Goal: Transaction & Acquisition: Obtain resource

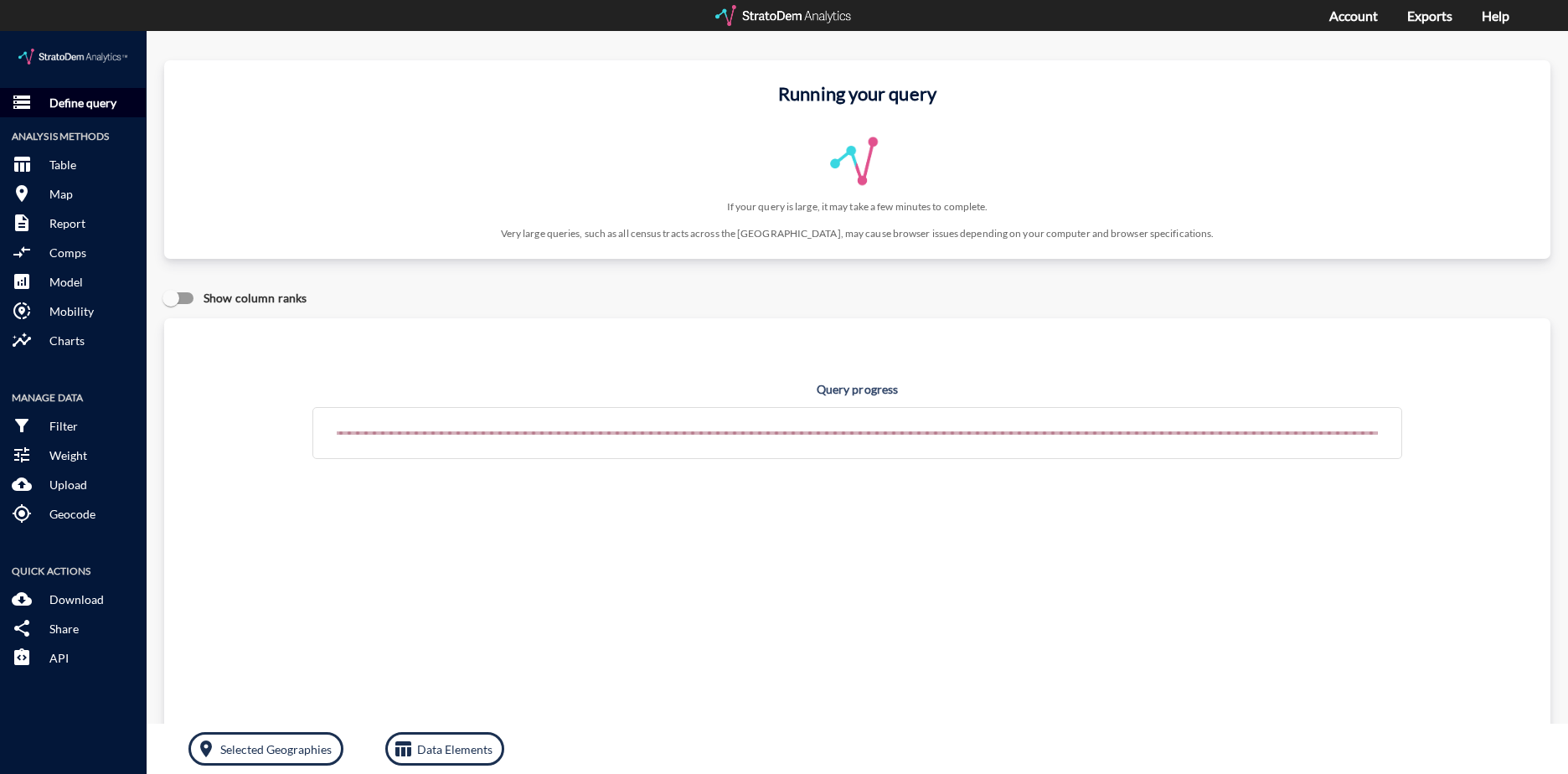
click p "Define query"
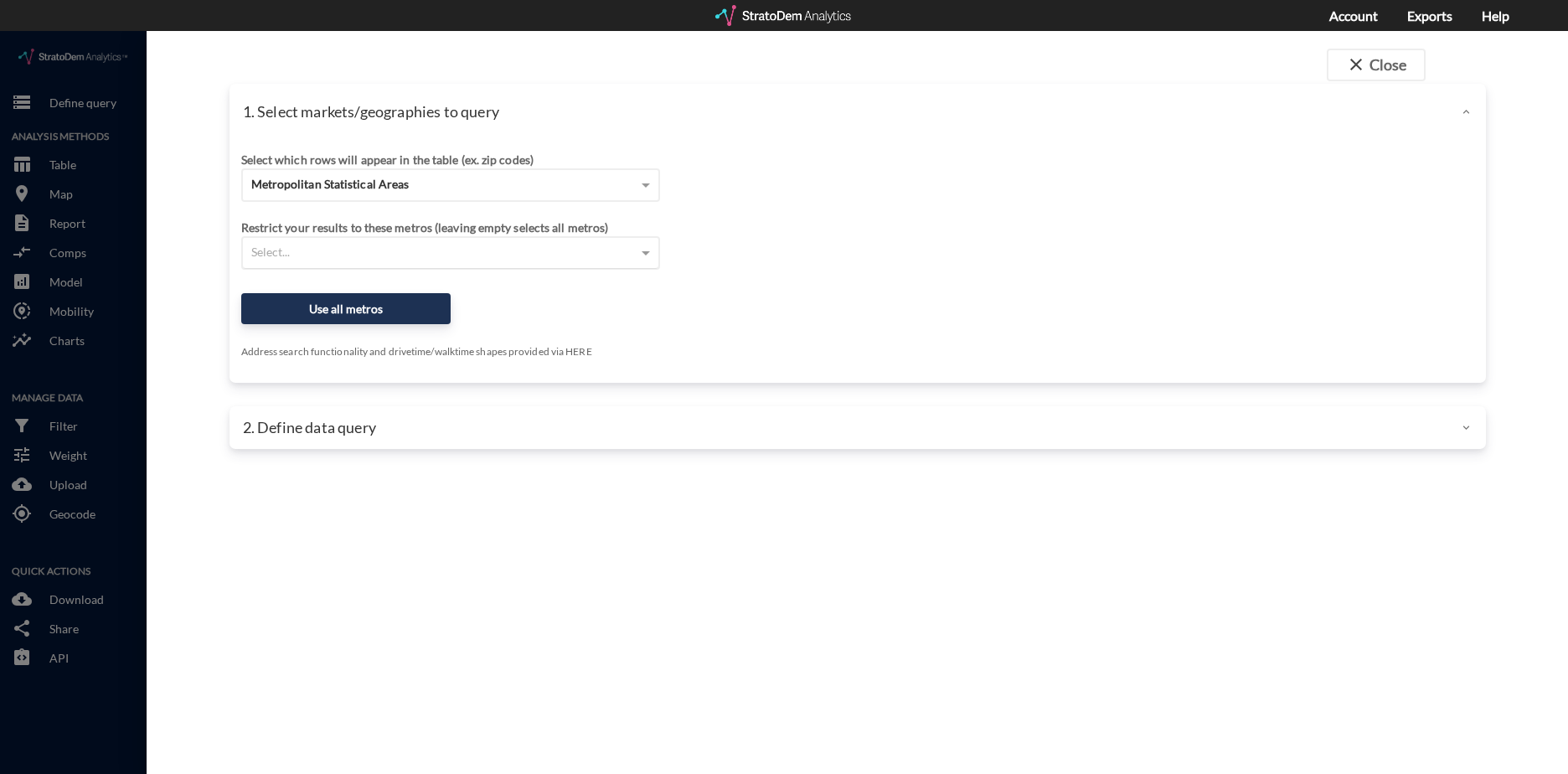
click div "Select..."
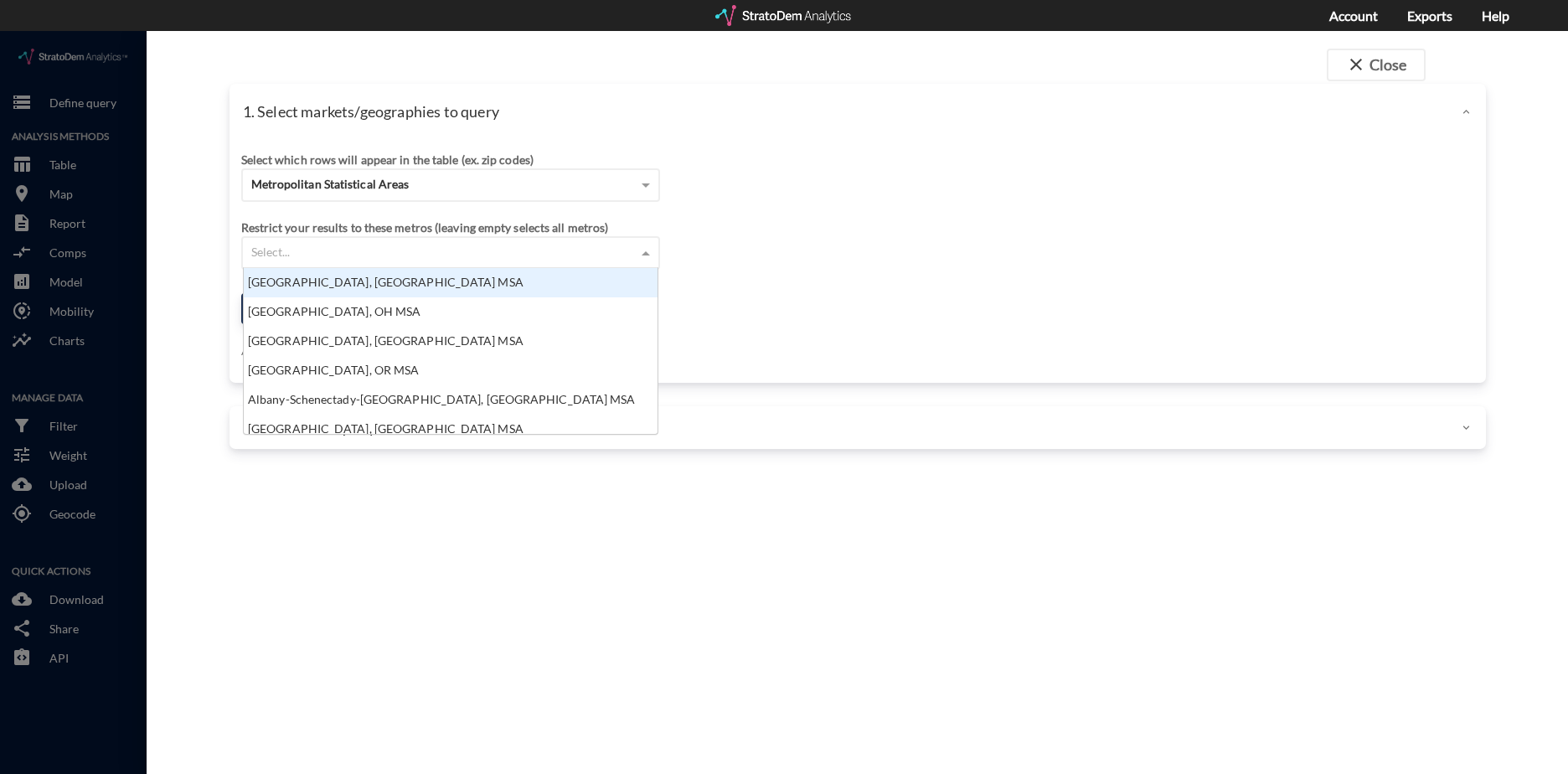
scroll to position [153, 403]
click div "Metropolitan Statistical Areas"
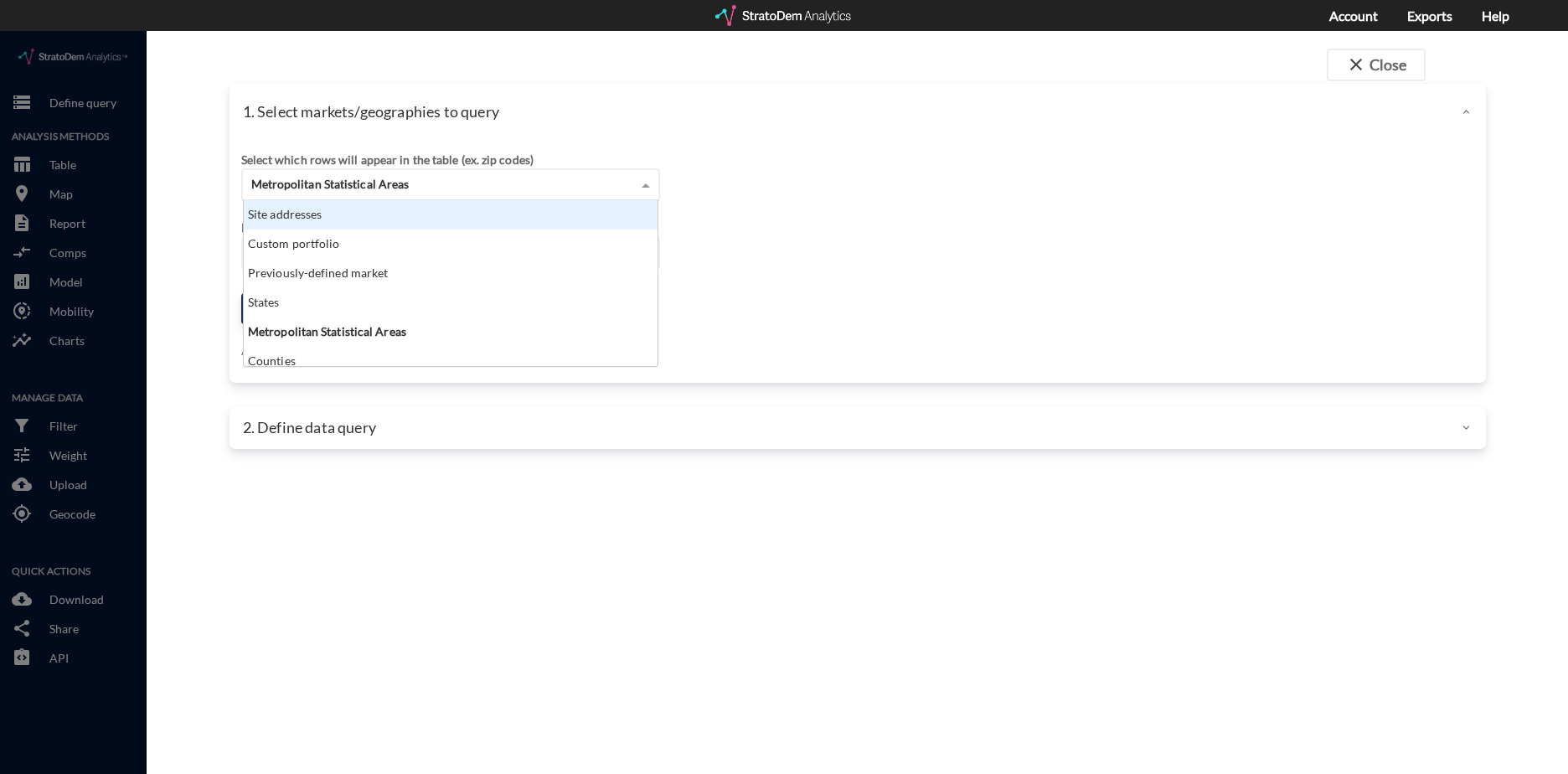
click div "Site addresses"
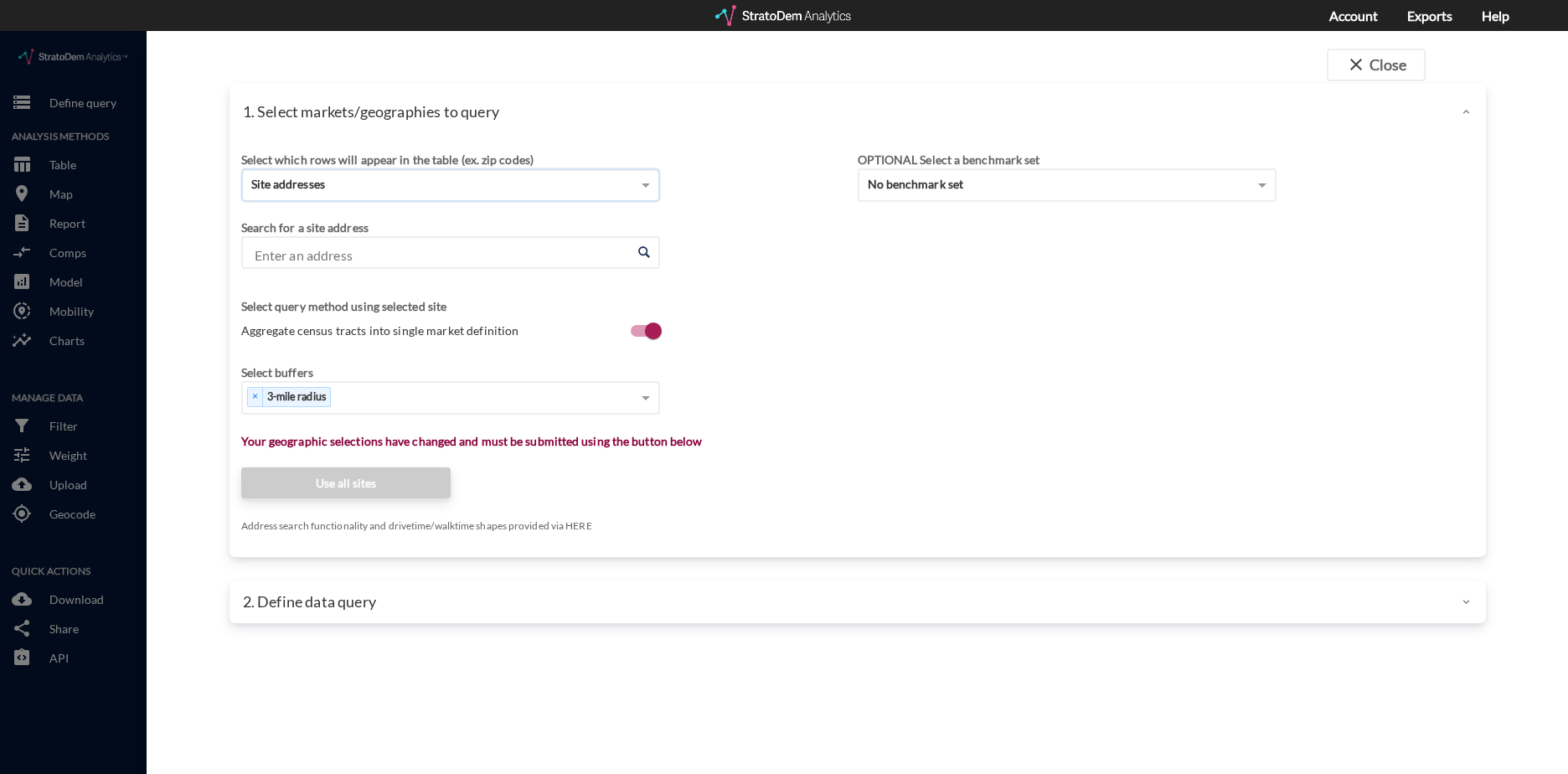
click input "Enter an address"
paste input "[STREET_ADDRESS][PERSON_NAME]"
click li "[STREET_ADDRESS][PERSON_NAME][US_STATE]"
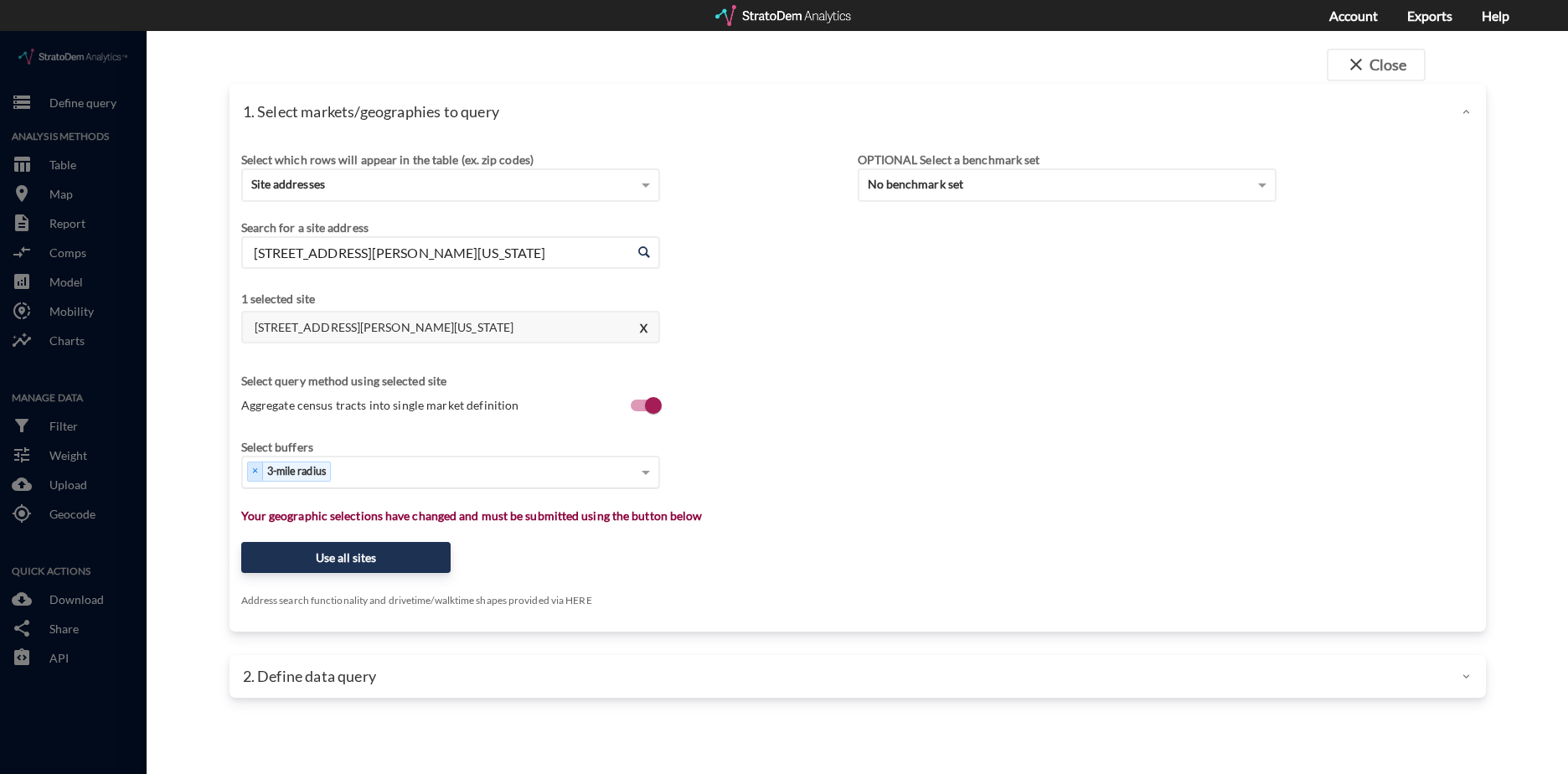
type input "[STREET_ADDRESS][PERSON_NAME][US_STATE]"
click div "Select..."
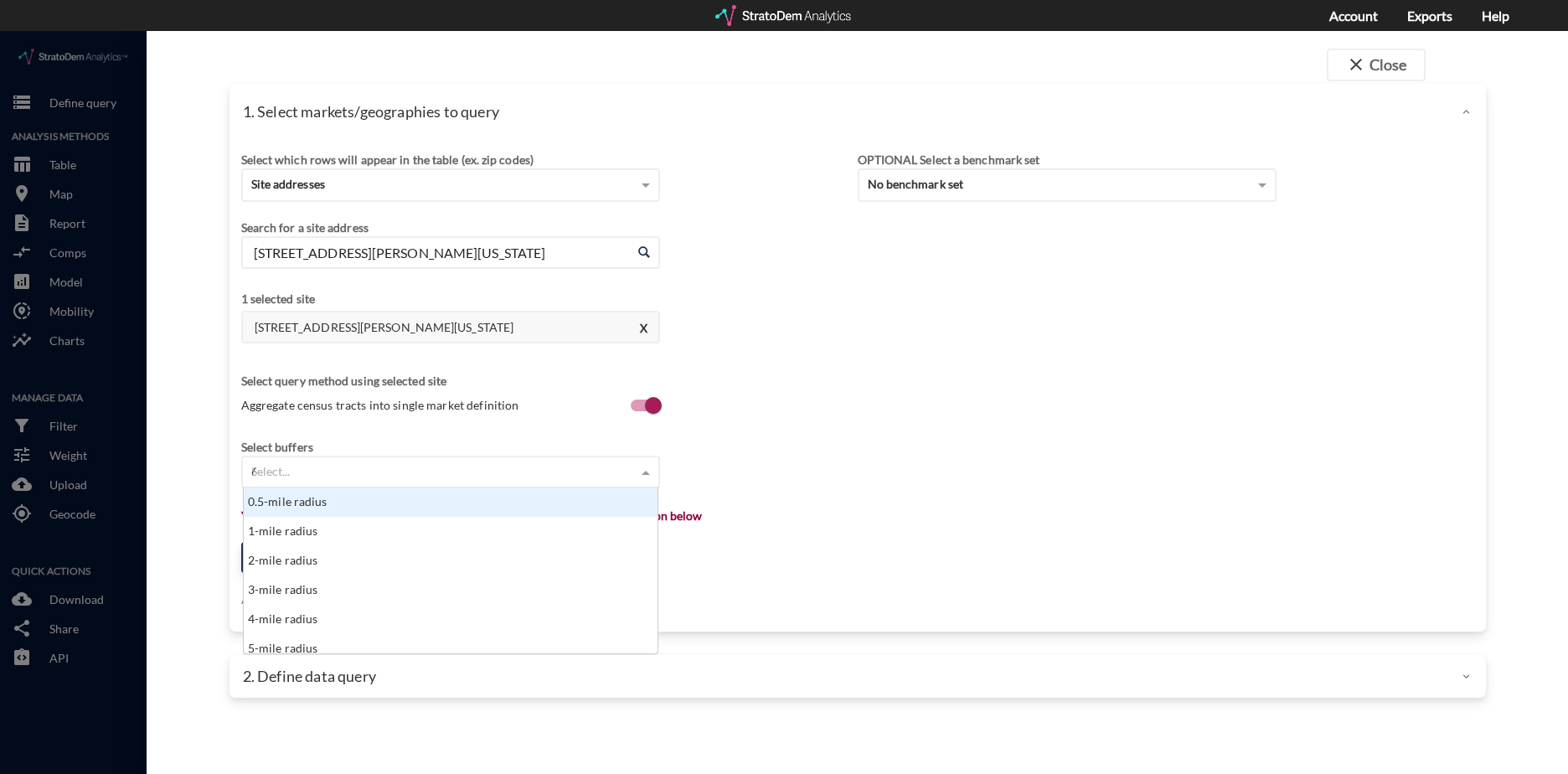
scroll to position [76, 403]
type input "6 mi"
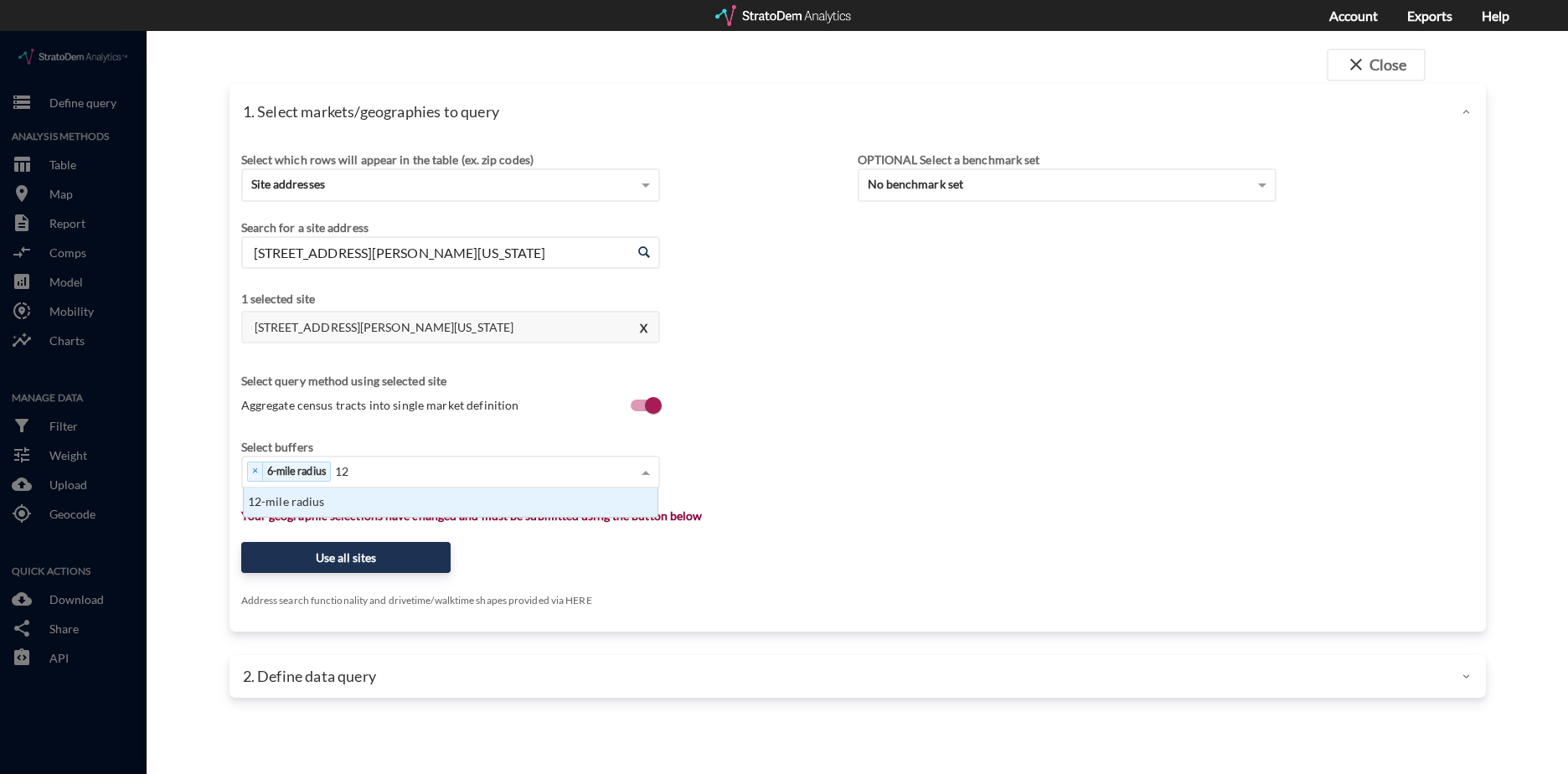
scroll to position [17, 403]
type input "12 mi"
type input "25 m"
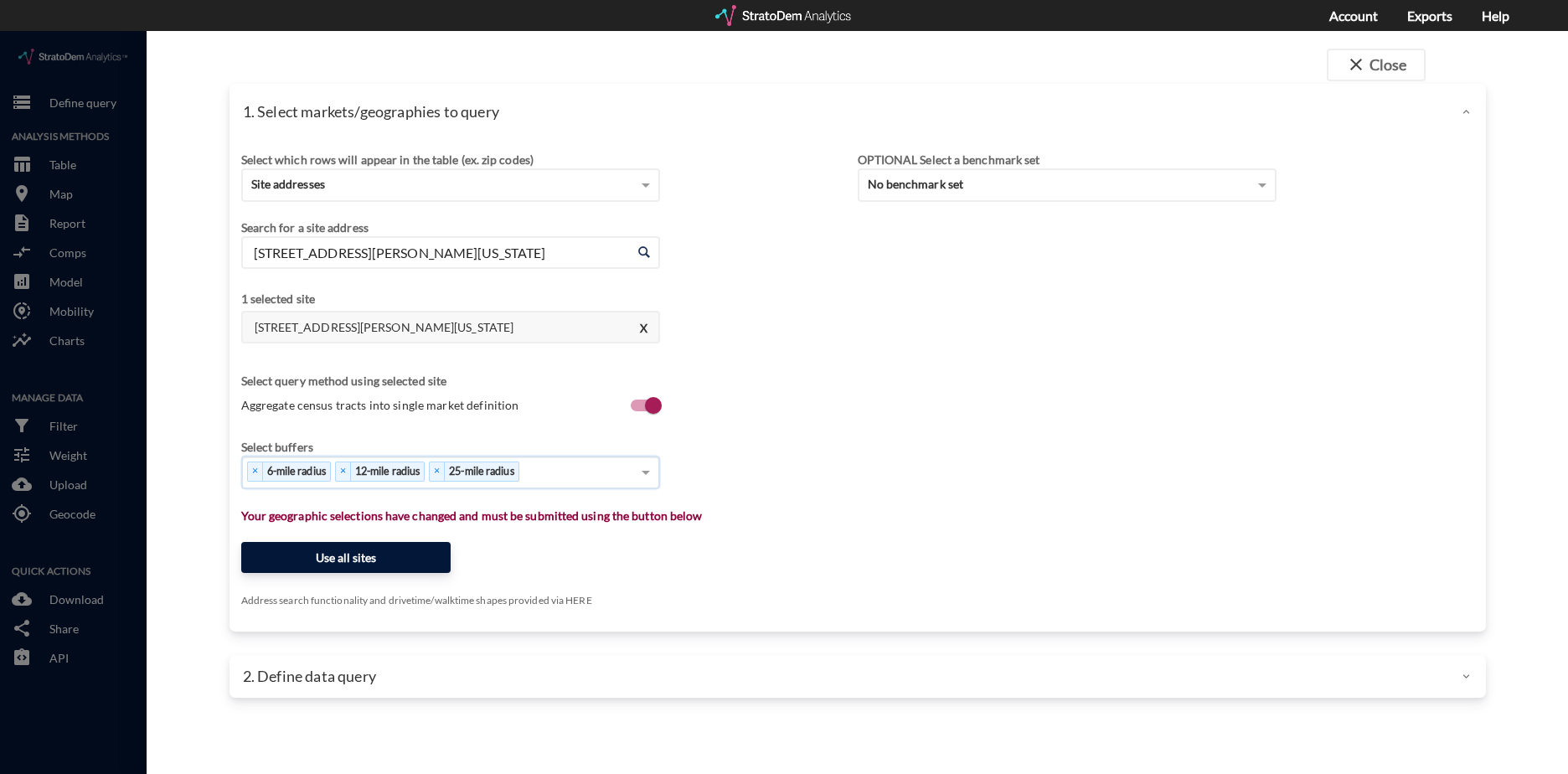
click button "Use all sites"
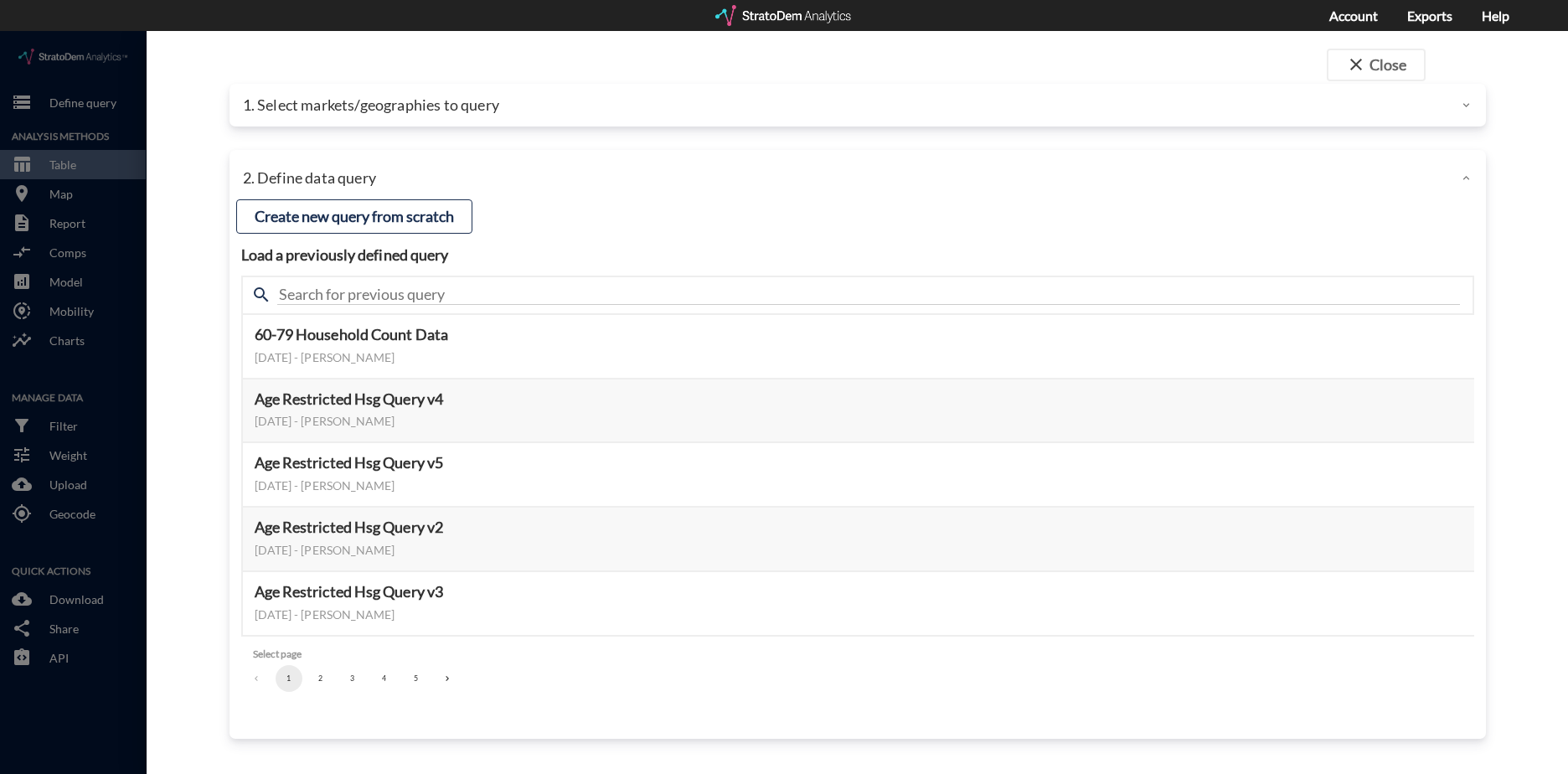
click button "3"
click button "Select this query"
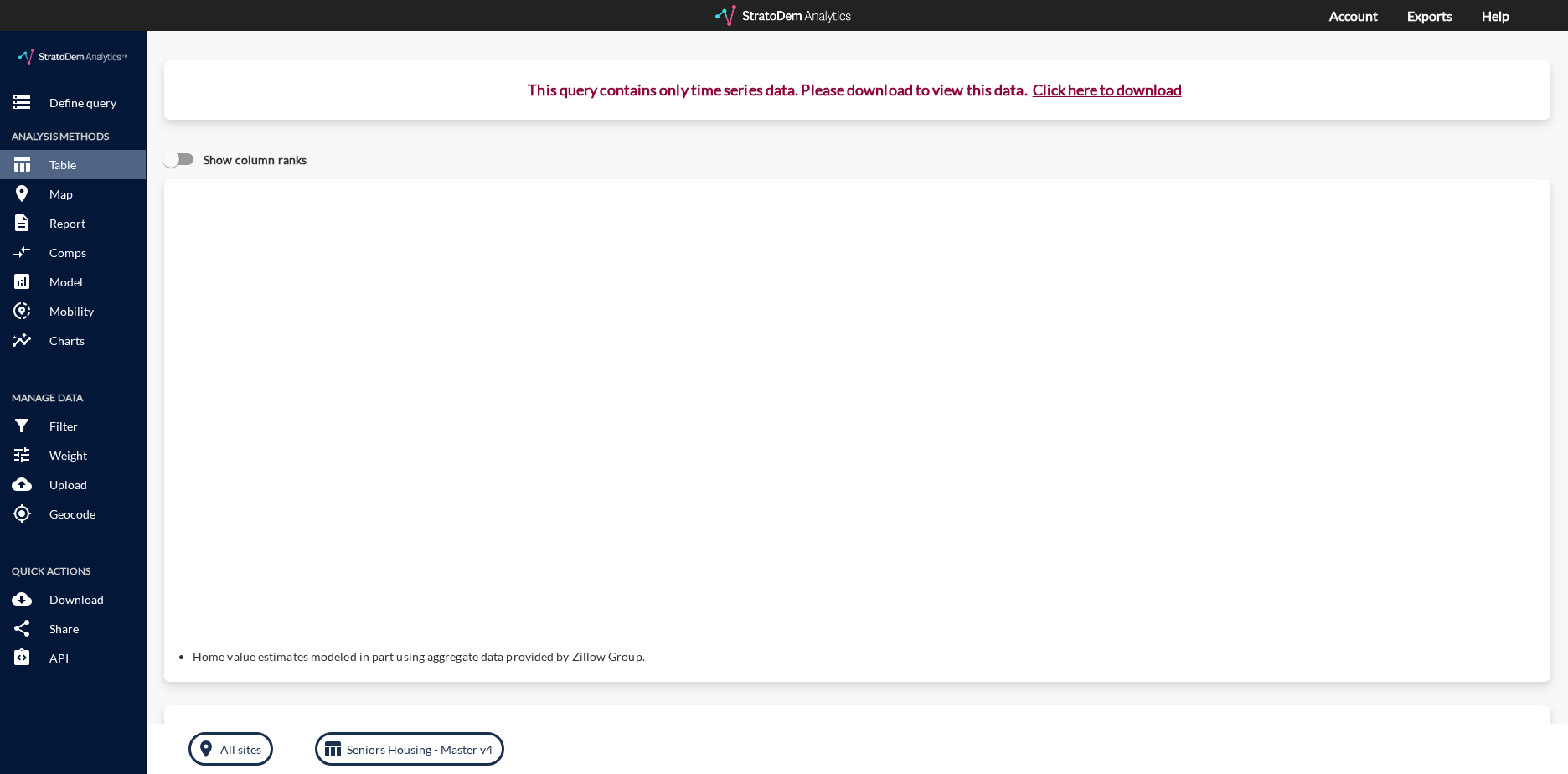
click button "Click here to download"
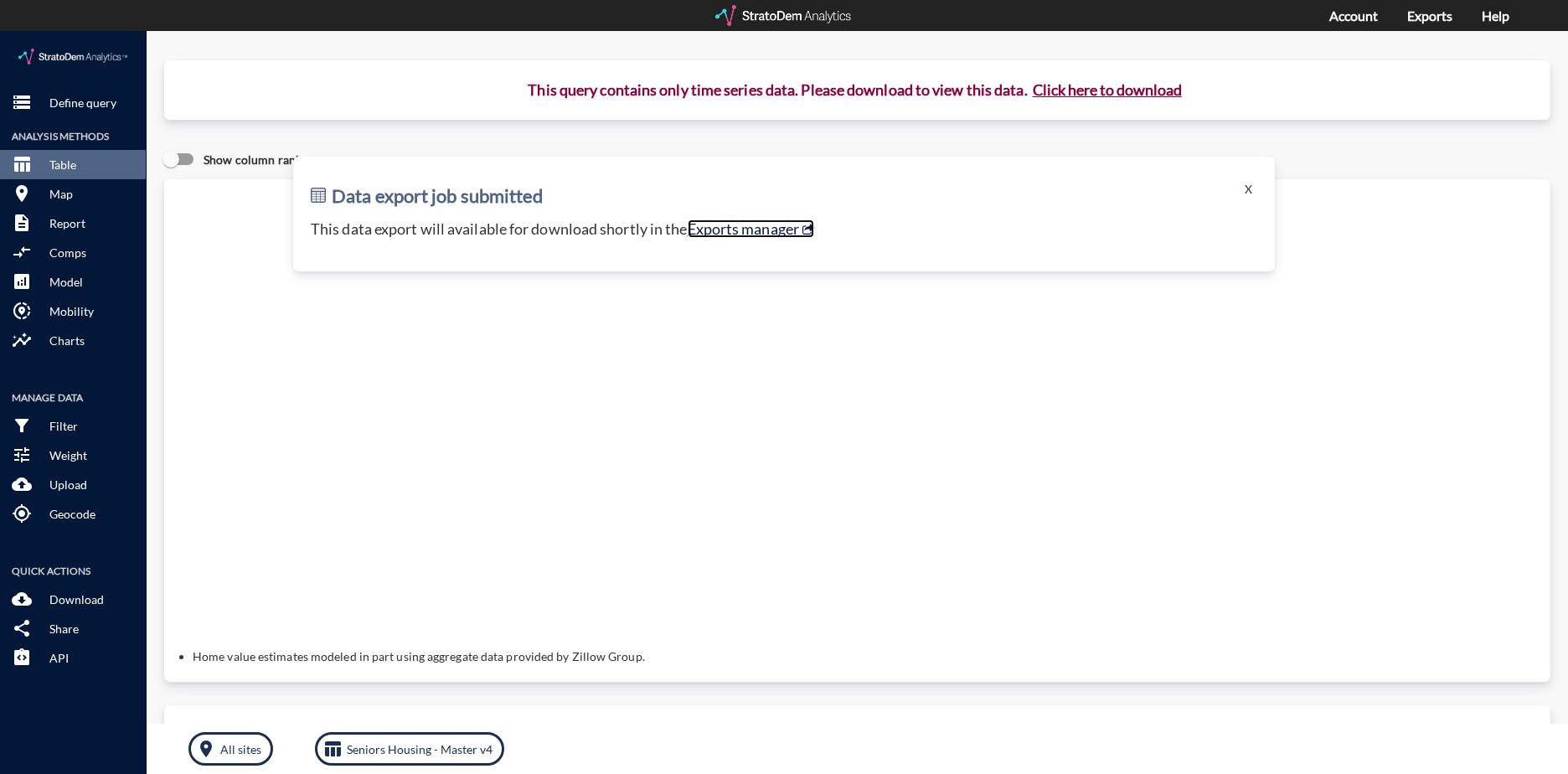
click link "Exports manager"
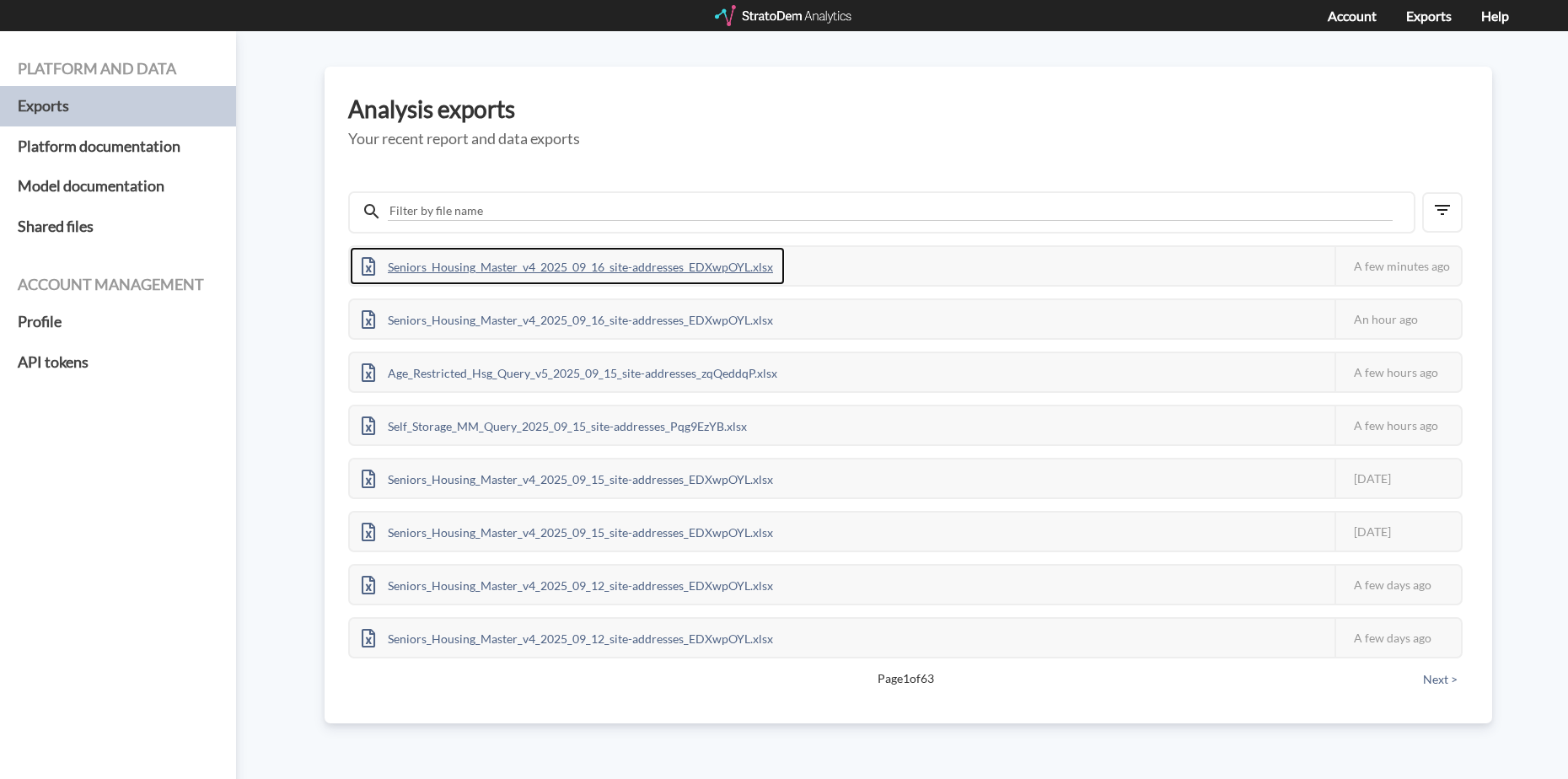
click at [714, 263] on div "Seniors_Housing_Master_v4_2025_09_16_site-addresses_EDXwpOYL.xlsx" at bounding box center [567, 266] width 435 height 38
